Goal: Task Accomplishment & Management: Manage account settings

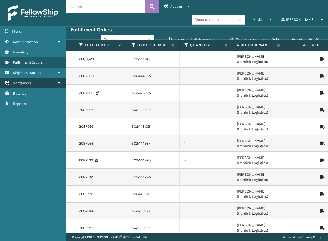
click at [36, 86] on link "Containers" at bounding box center [33, 83] width 66 height 10
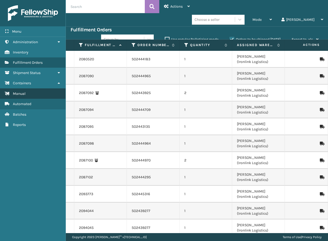
click at [21, 90] on link "Manual" at bounding box center [33, 93] width 66 height 10
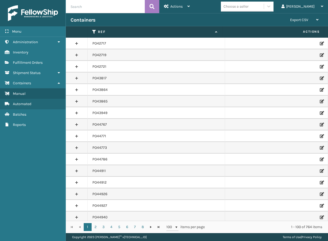
click at [99, 6] on input "text" at bounding box center [105, 6] width 79 height 13
paste input "PO49710"
type input "PO49710"
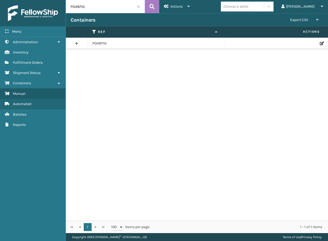
click at [320, 44] on icon at bounding box center [321, 44] width 3 height 4
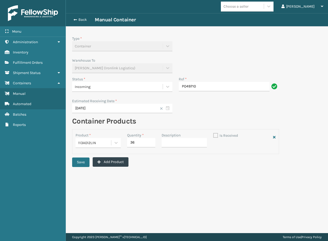
click at [111, 89] on div "Incoming" at bounding box center [117, 87] width 85 height 6
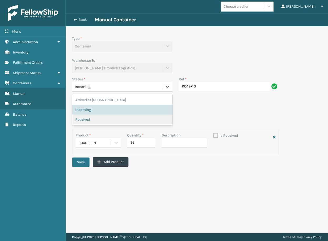
click at [86, 122] on span "Received" at bounding box center [82, 120] width 15 height 6
checkbox input "true"
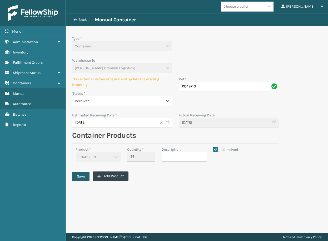
click at [81, 178] on button "Save" at bounding box center [80, 176] width 17 height 9
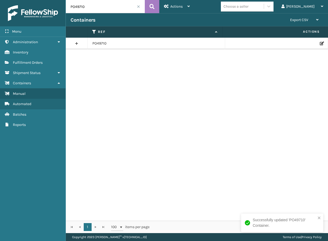
drag, startPoint x: 92, startPoint y: 8, endPoint x: 68, endPoint y: 6, distance: 23.5
click at [68, 6] on input "PO49710" at bounding box center [105, 6] width 79 height 13
paste input "50126"
type input "PO50126"
click at [320, 45] on icon at bounding box center [321, 44] width 3 height 4
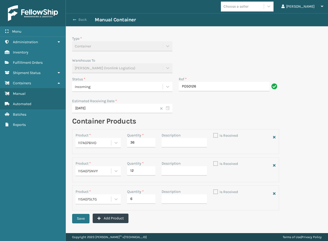
click at [83, 20] on button "Back" at bounding box center [83, 19] width 24 height 5
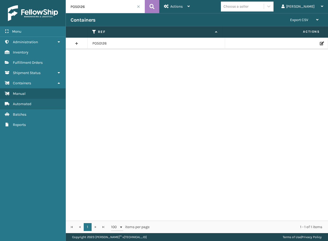
drag, startPoint x: 85, startPoint y: 8, endPoint x: 58, endPoint y: 12, distance: 27.4
click at [58, 0] on div "Menu Administration Inventory Fulfillment Orders Shipment Status Containers Man…" at bounding box center [164, 0] width 328 height 0
paste input "4948"
type input "PO49486"
click at [320, 43] on icon at bounding box center [321, 44] width 3 height 4
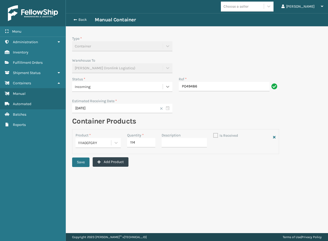
click at [167, 87] on icon at bounding box center [167, 86] width 5 height 5
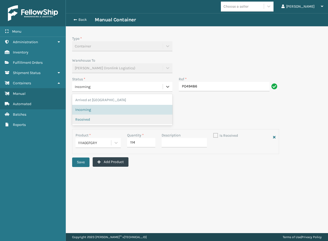
click at [101, 119] on div "Received" at bounding box center [122, 120] width 94 height 6
checkbox input "true"
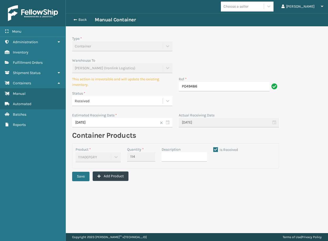
click at [84, 170] on div "Type * Container Warehouse To [GEOGRAPHIC_DATA] (Ironlink Logistics) This actio…" at bounding box center [175, 110] width 213 height 155
click at [80, 174] on button "Save" at bounding box center [80, 176] width 17 height 9
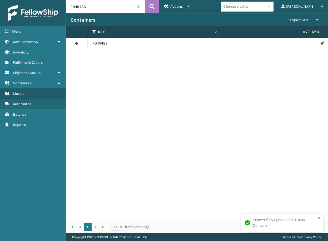
drag, startPoint x: 83, startPoint y: 6, endPoint x: 64, endPoint y: 7, distance: 19.0
click at [64, 0] on div "Menu Administration Inventory Fulfillment Orders Shipment Status Containers Man…" at bounding box center [164, 0] width 328 height 0
paste input "50370"
type input "PO50370"
click at [316, 45] on div at bounding box center [276, 44] width 93 height 4
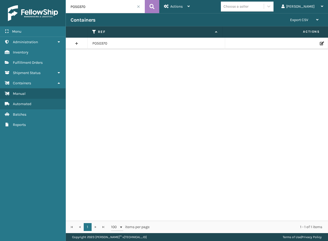
click at [320, 43] on icon at bounding box center [321, 44] width 3 height 4
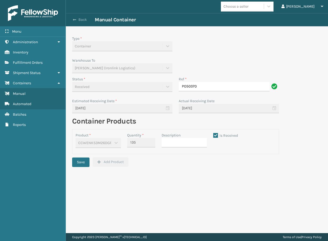
click at [81, 19] on button "Back" at bounding box center [83, 19] width 24 height 5
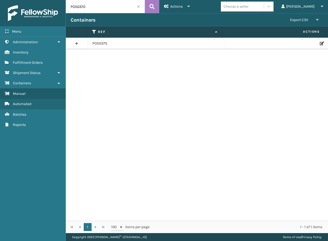
drag, startPoint x: 91, startPoint y: 7, endPoint x: 60, endPoint y: 9, distance: 31.9
click at [60, 0] on div "Menu Administration Inventory Fulfillment Orders Shipment Status Containers Man…" at bounding box center [164, 0] width 328 height 0
paste input "49498"
type input "PO49498"
click at [320, 44] on icon at bounding box center [321, 44] width 3 height 4
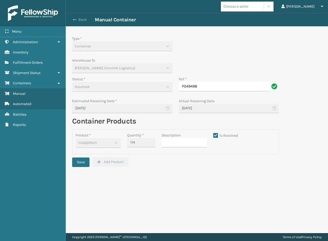
click at [73, 20] on span "button" at bounding box center [74, 20] width 3 height 4
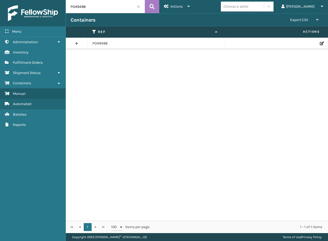
drag, startPoint x: 61, startPoint y: 8, endPoint x: 44, endPoint y: 7, distance: 17.5
click at [47, 0] on div "Menu Administration Inventory Fulfillment Orders Shipment Status Containers Man…" at bounding box center [164, 0] width 328 height 0
paste input "513"
type input "PO49513"
click at [320, 43] on icon at bounding box center [321, 44] width 3 height 4
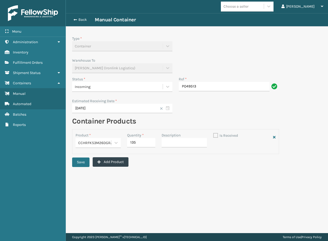
click at [103, 89] on div "Incoming" at bounding box center [117, 87] width 85 height 6
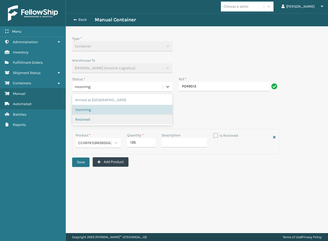
click at [102, 118] on div "Received" at bounding box center [122, 120] width 94 height 6
checkbox input "true"
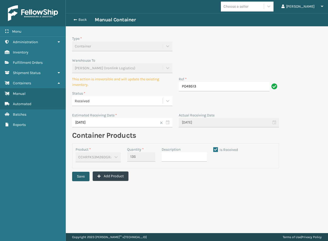
click at [83, 176] on button "Save" at bounding box center [80, 176] width 17 height 9
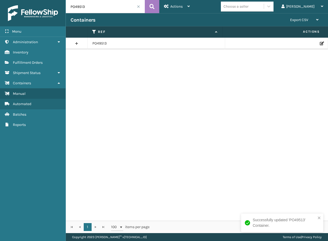
click at [90, 8] on input "PO49513" at bounding box center [105, 6] width 79 height 13
paste input "725"
type input "PO49725"
click at [320, 43] on icon at bounding box center [321, 44] width 3 height 4
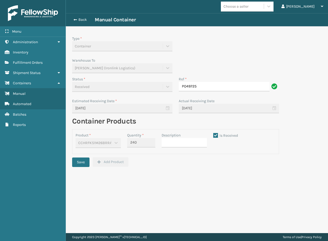
click at [110, 86] on div "Received" at bounding box center [122, 88] width 100 height 13
